Goal: Information Seeking & Learning: Learn about a topic

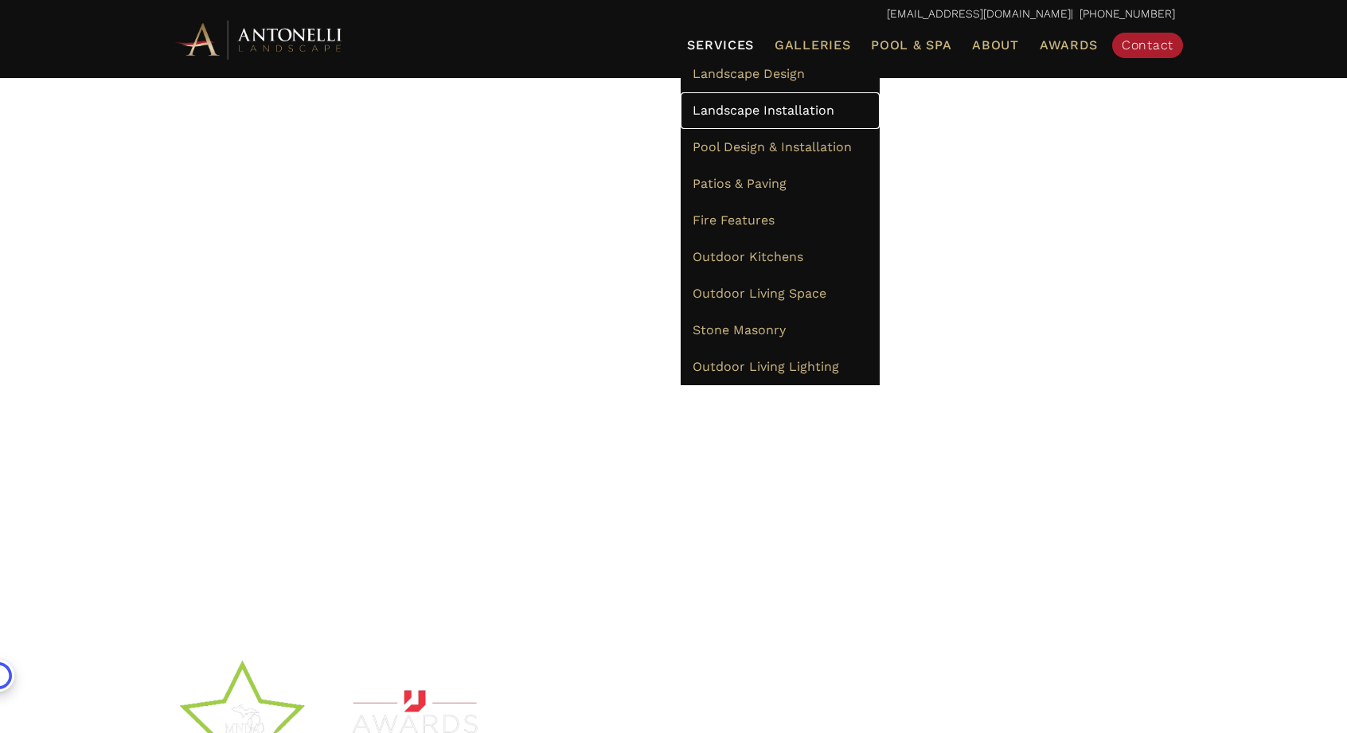
click at [774, 106] on span "Landscape Installation" at bounding box center [763, 110] width 142 height 15
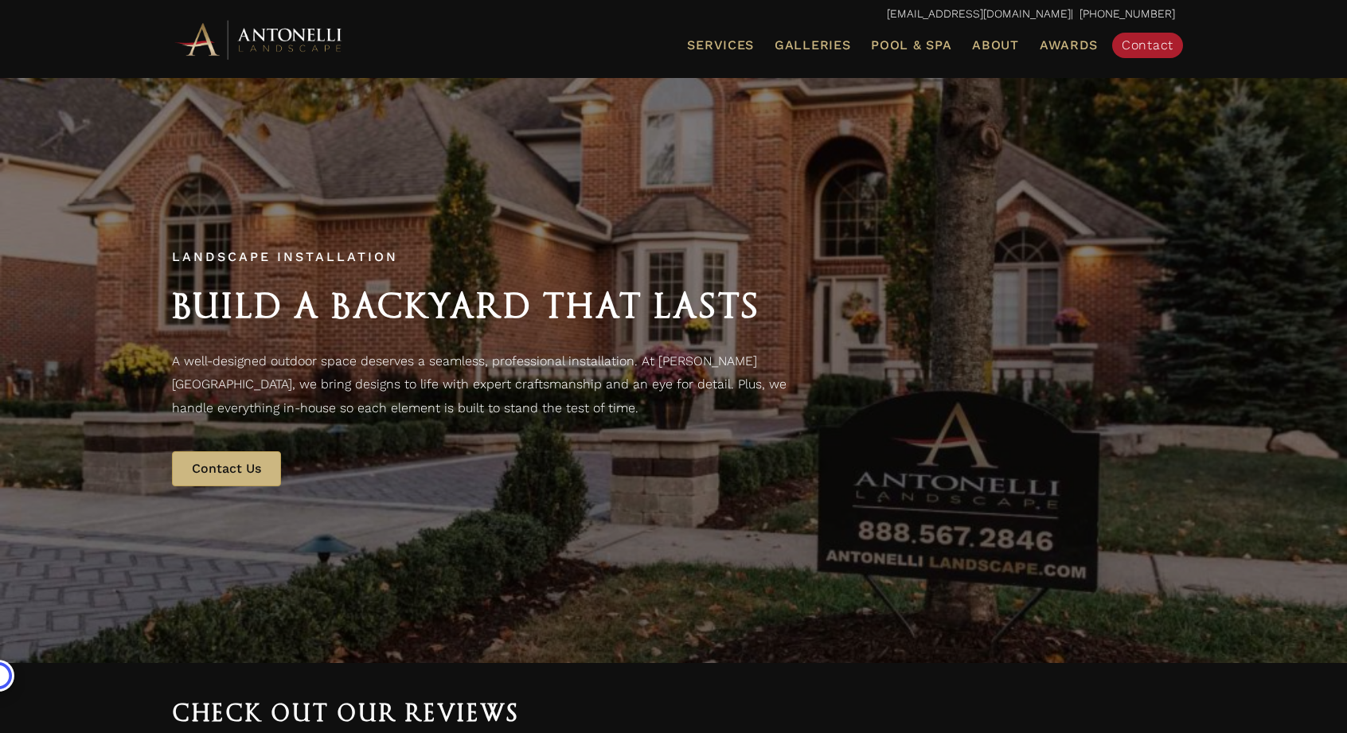
drag, startPoint x: 174, startPoint y: 363, endPoint x: 638, endPoint y: 367, distance: 464.1
click at [638, 367] on p "A well-designed outdoor space deserves a seamless, professional installation. A…" at bounding box center [482, 384] width 621 height 71
copy p "A well-designed outdoor space deserves a seamless, professional installation."
drag, startPoint x: 264, startPoint y: 386, endPoint x: 662, endPoint y: 383, distance: 398.0
click at [662, 383] on p "A well-designed outdoor space deserves a seamless, professional installation. A…" at bounding box center [482, 384] width 621 height 71
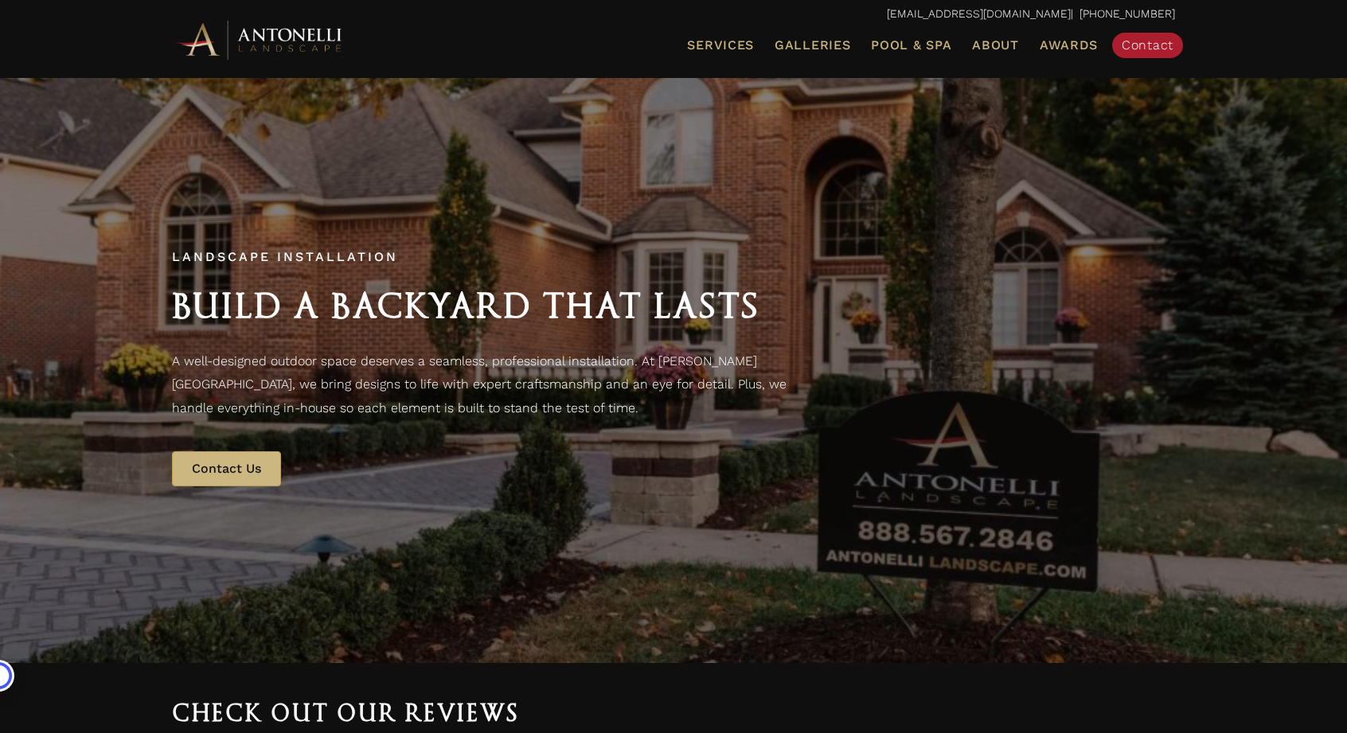
copy p "bring designs to life with expert craftsmanship and an eye for detai"
click at [1005, 68] on span "Service Areas" at bounding box center [1018, 73] width 83 height 15
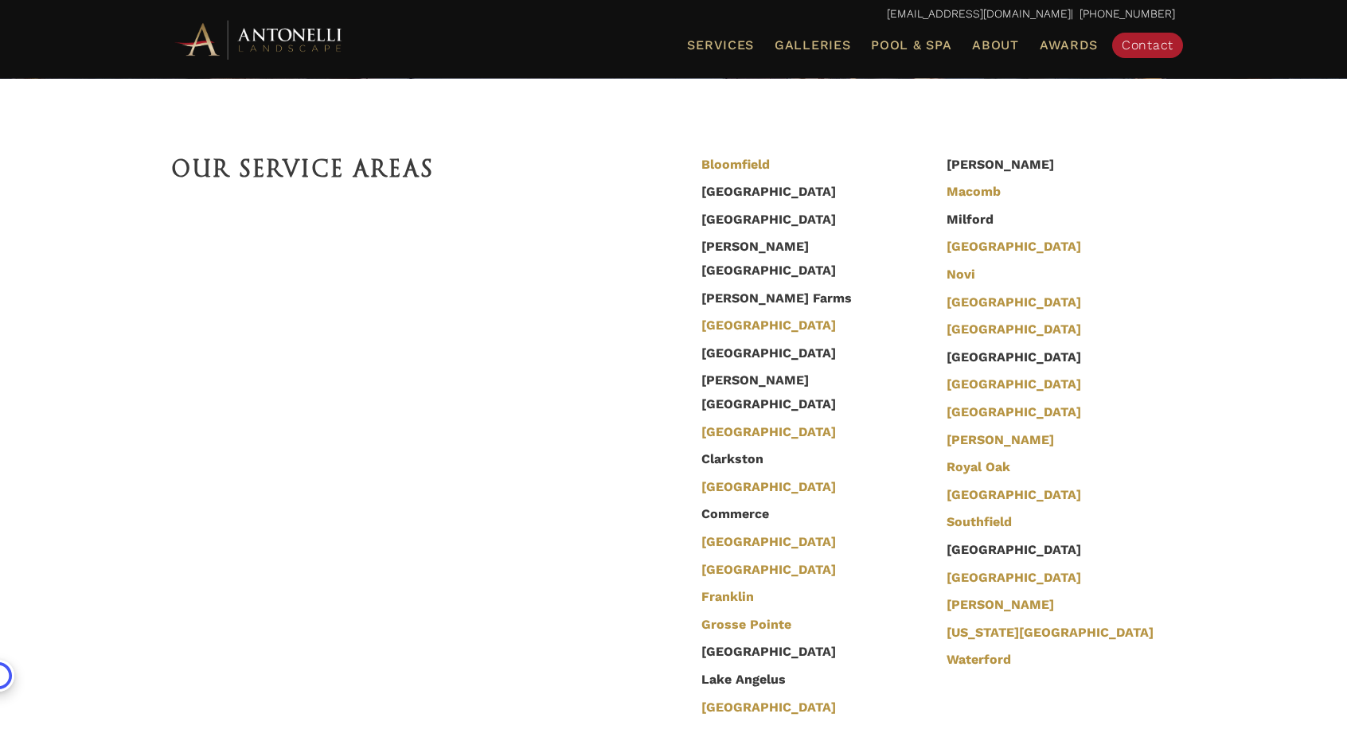
scroll to position [447, 0]
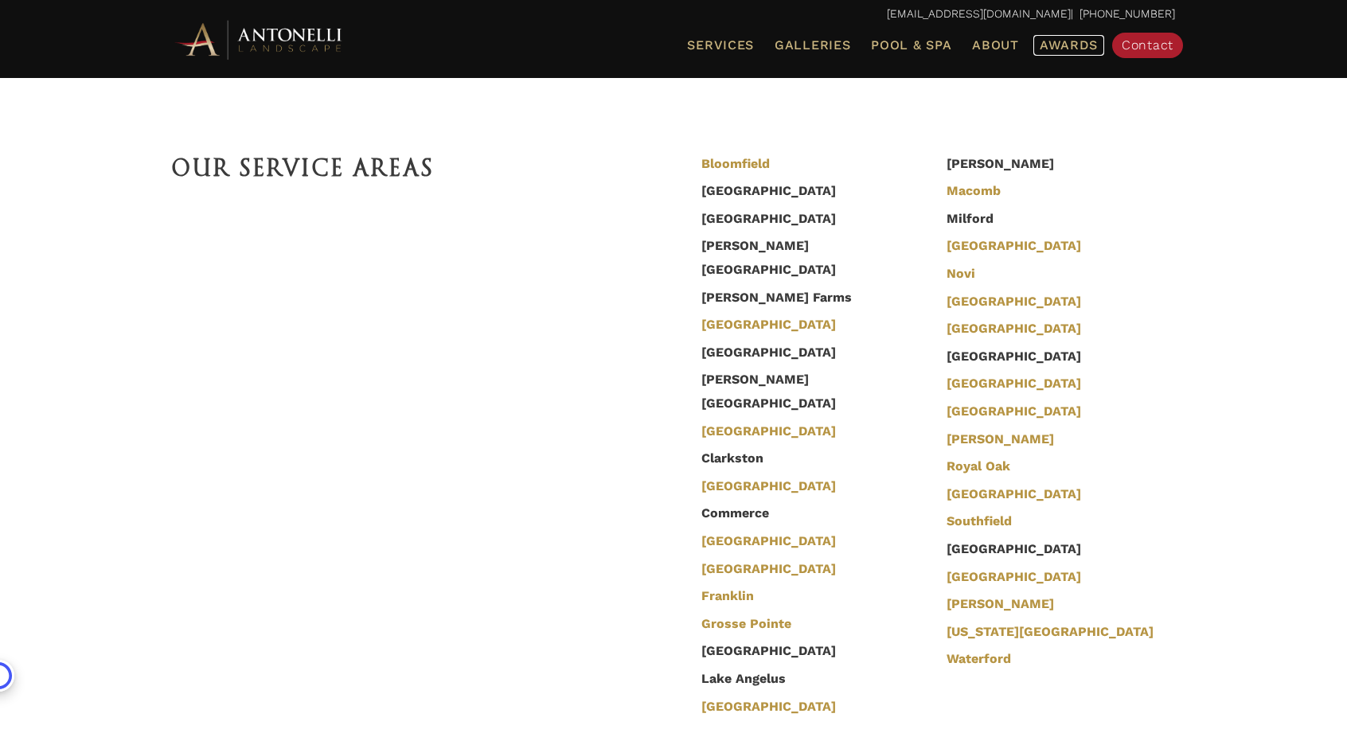
click at [1075, 46] on span "Awards" at bounding box center [1069, 44] width 58 height 15
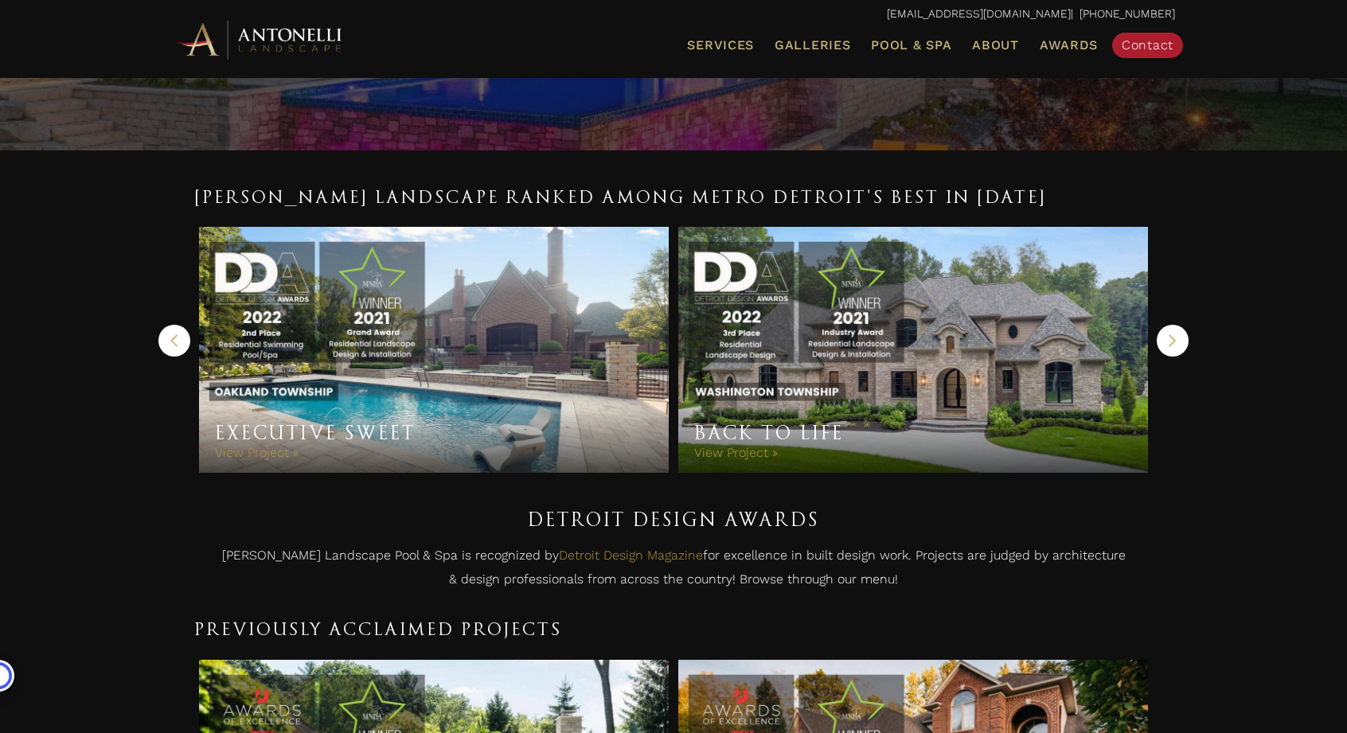
scroll to position [277, 0]
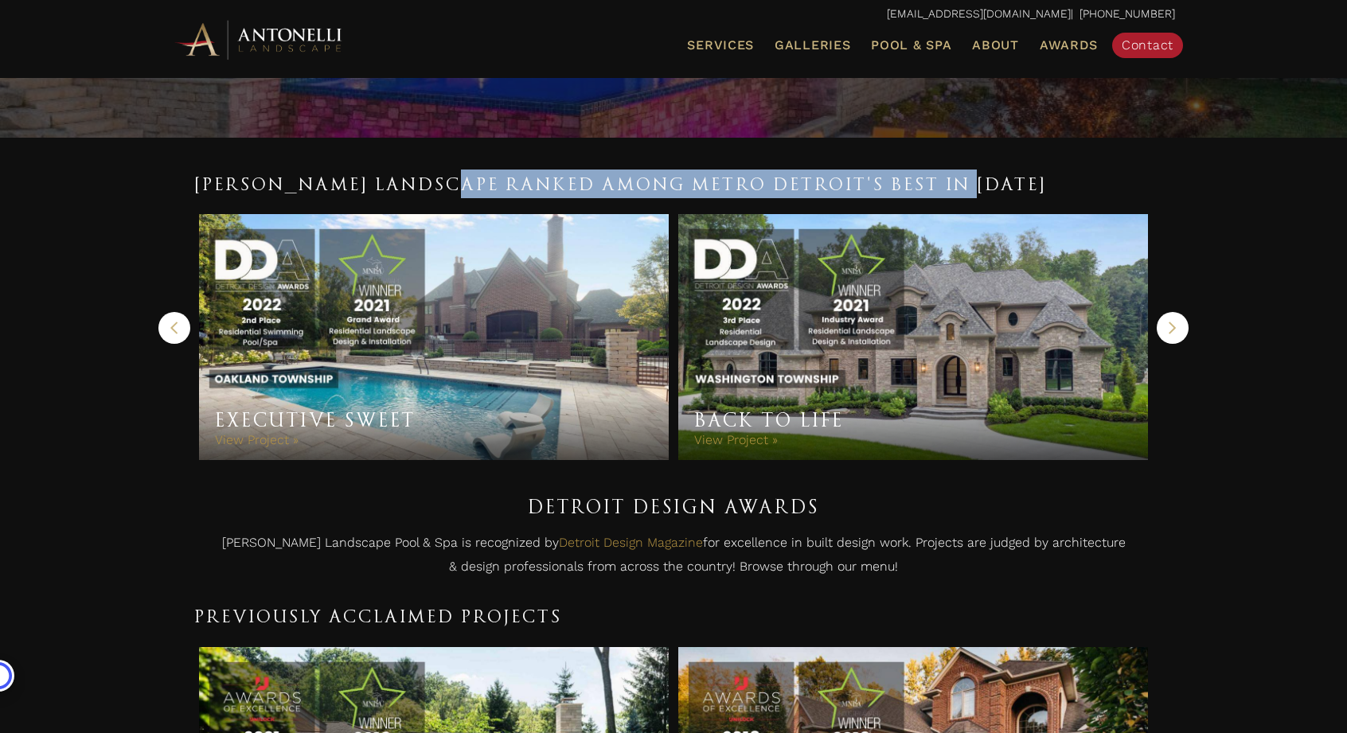
drag, startPoint x: 451, startPoint y: 184, endPoint x: 963, endPoint y: 181, distance: 512.6
click at [963, 181] on span "Antonelli Landscape Ranked Among Metro Detroit's Best in 2022" at bounding box center [620, 184] width 852 height 21
copy span "Ranked Among Metro Detroit's Best in 2022"
